Goal: Information Seeking & Learning: Learn about a topic

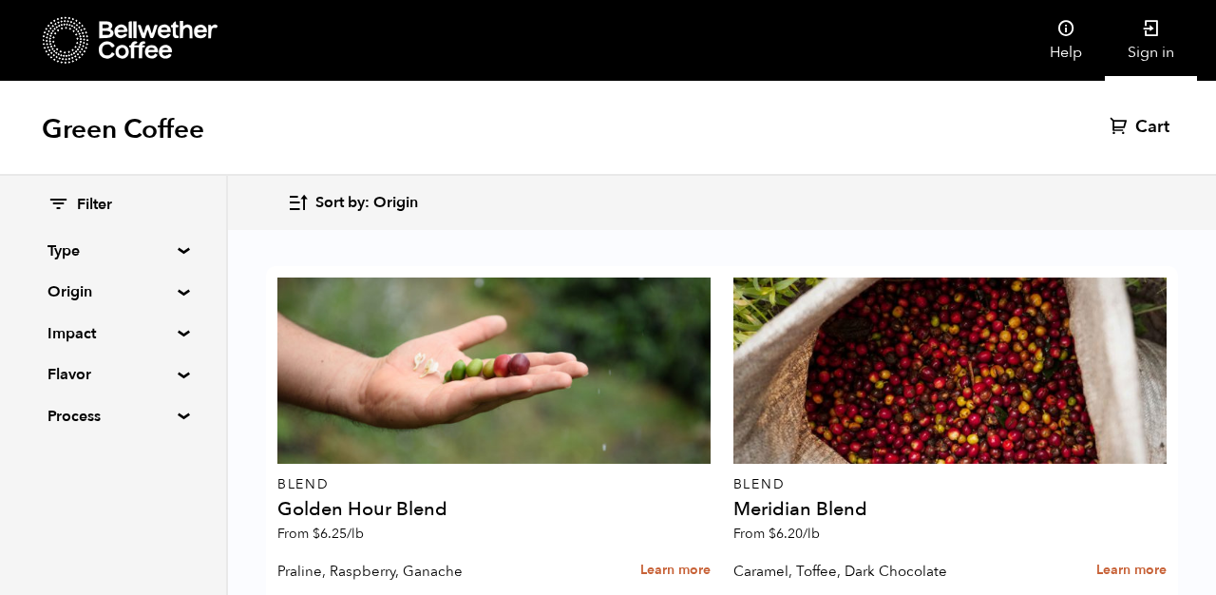
click at [1154, 35] on icon at bounding box center [1151, 28] width 19 height 19
click at [178, 374] on summary "Flavor" at bounding box center [112, 374] width 131 height 23
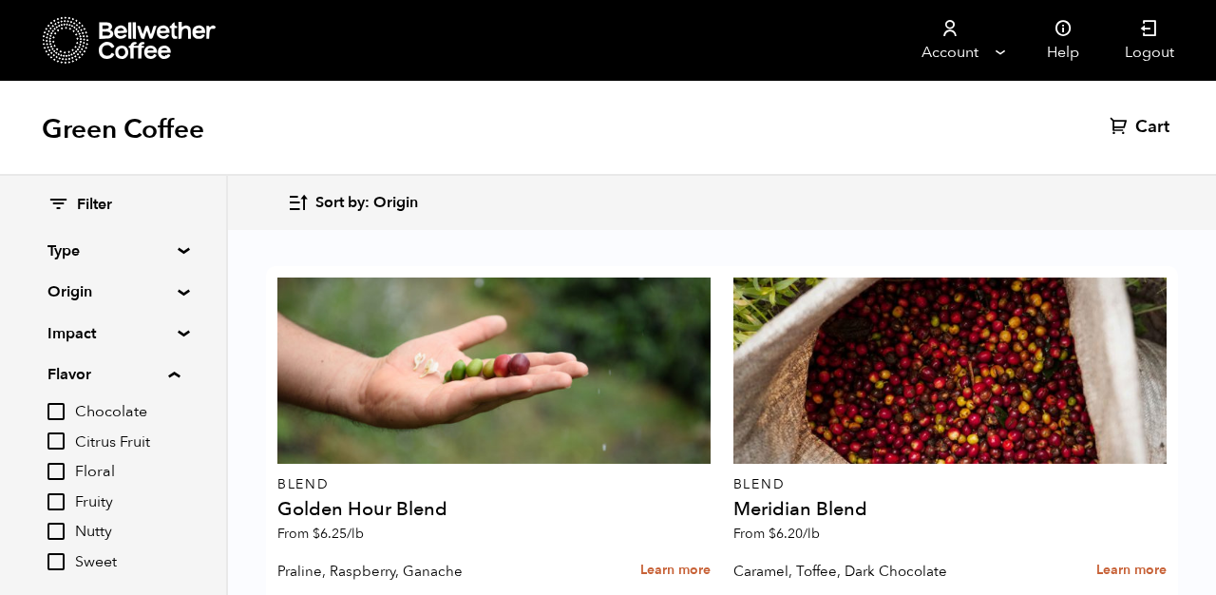
click at [178, 374] on summary "Flavor" at bounding box center [113, 374] width 132 height 23
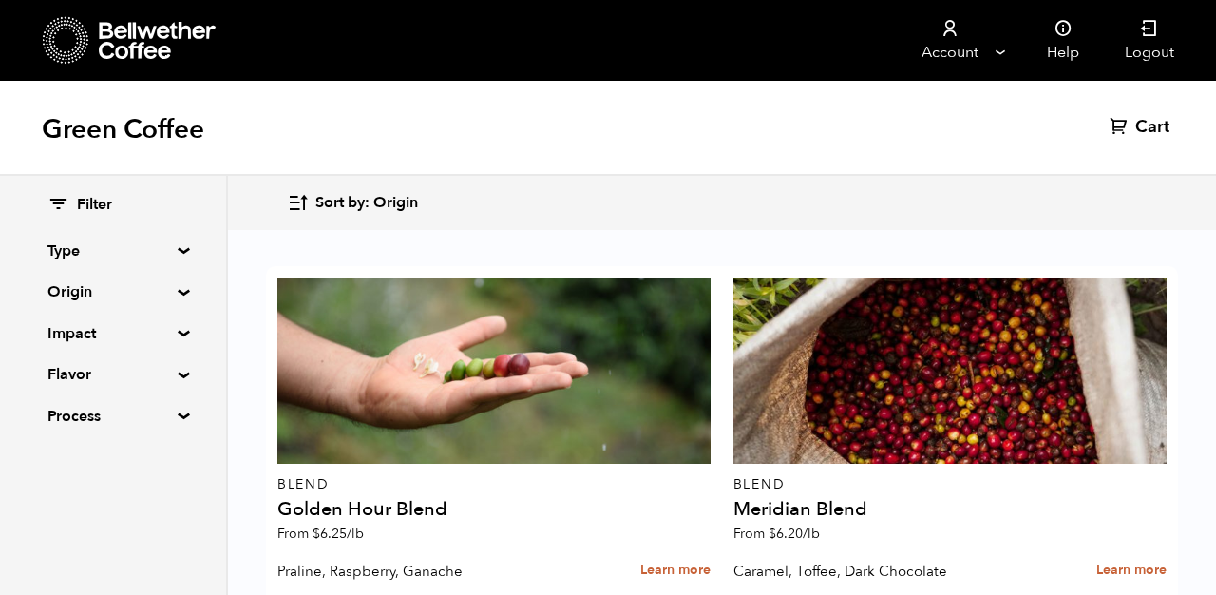
scroll to position [2440, 0]
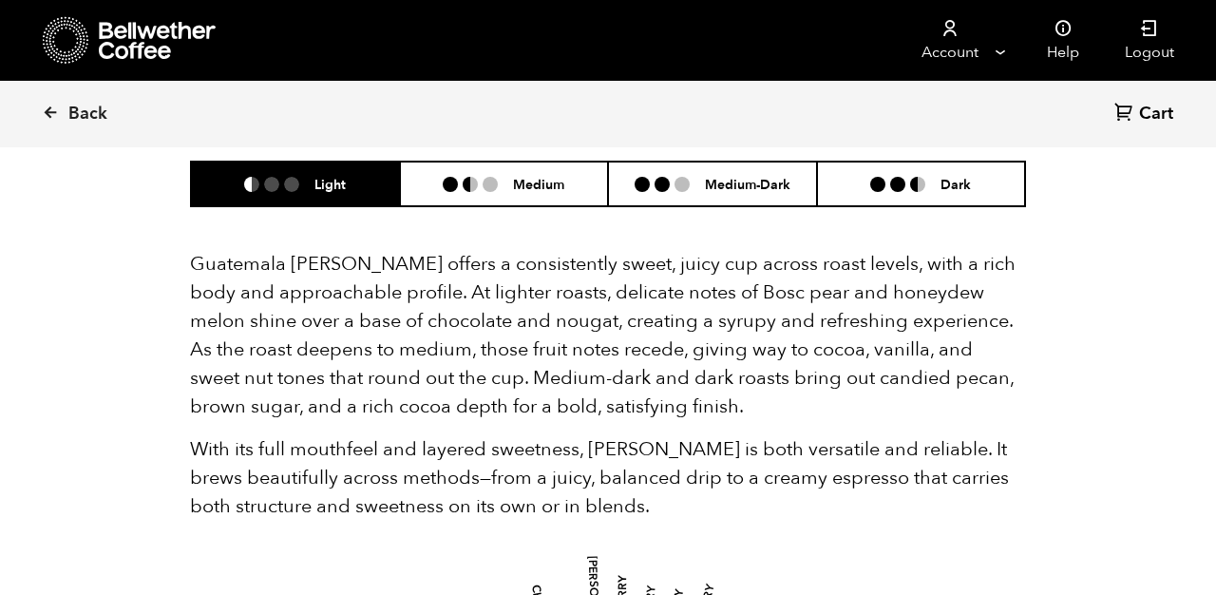
scroll to position [1218, 0]
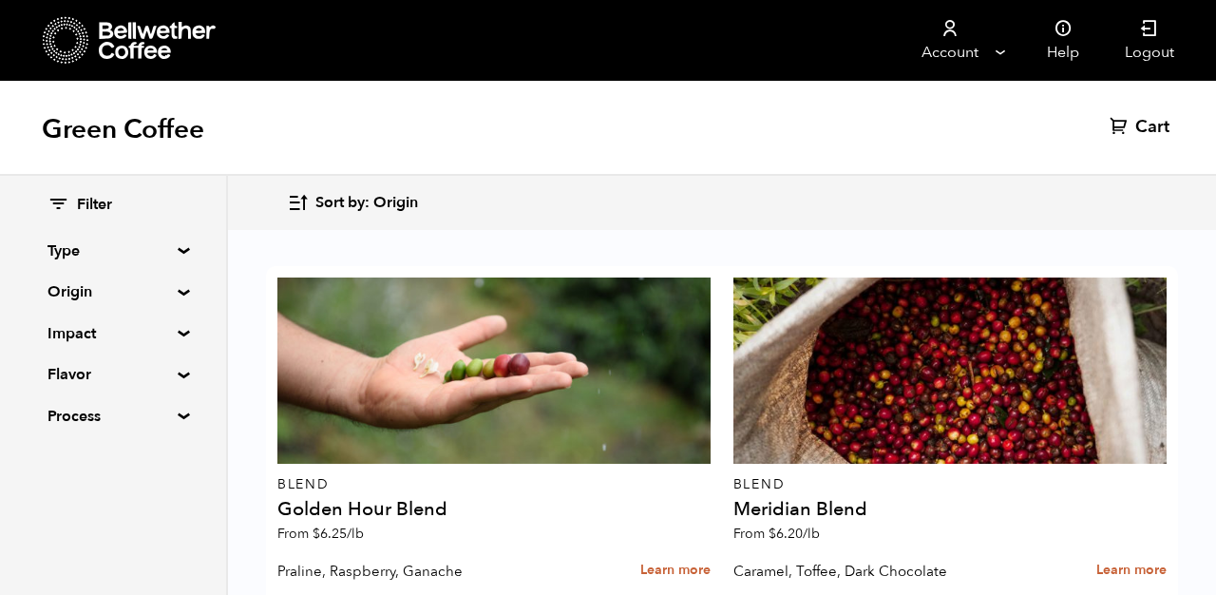
scroll to position [1270, 0]
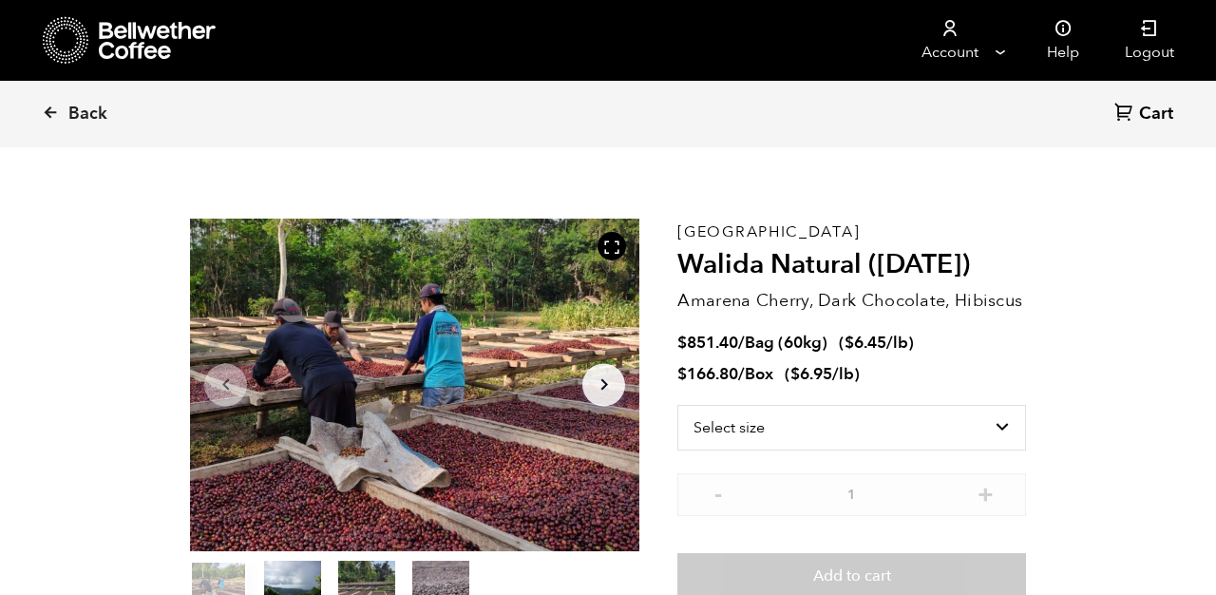
scroll to position [28, 0]
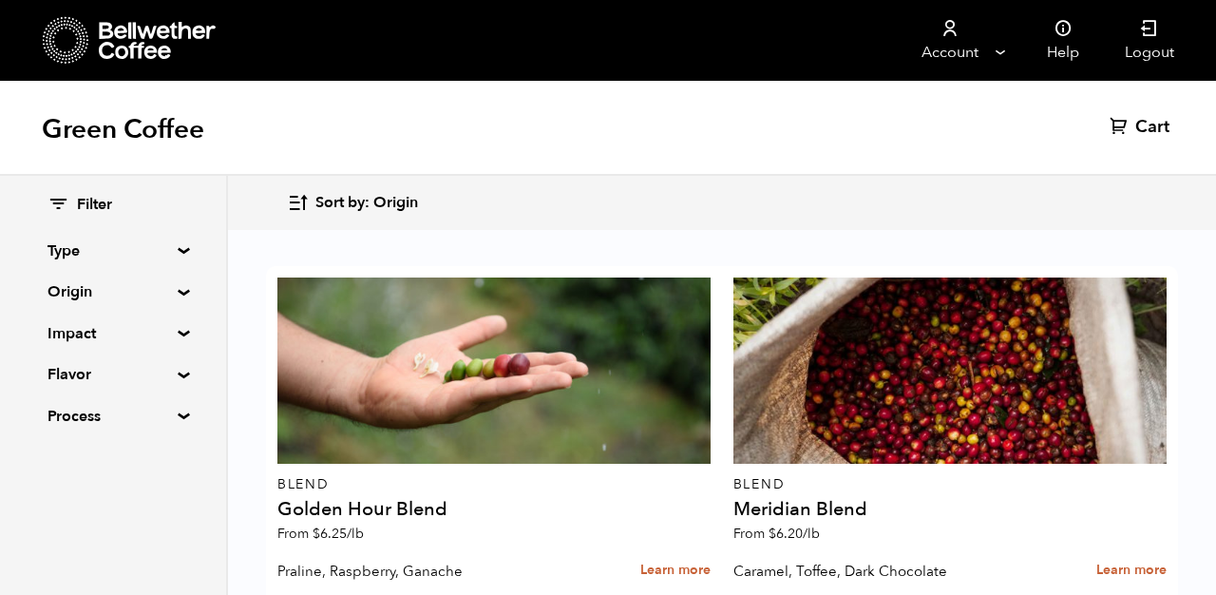
scroll to position [3247, 0]
